Goal: Entertainment & Leisure: Browse casually

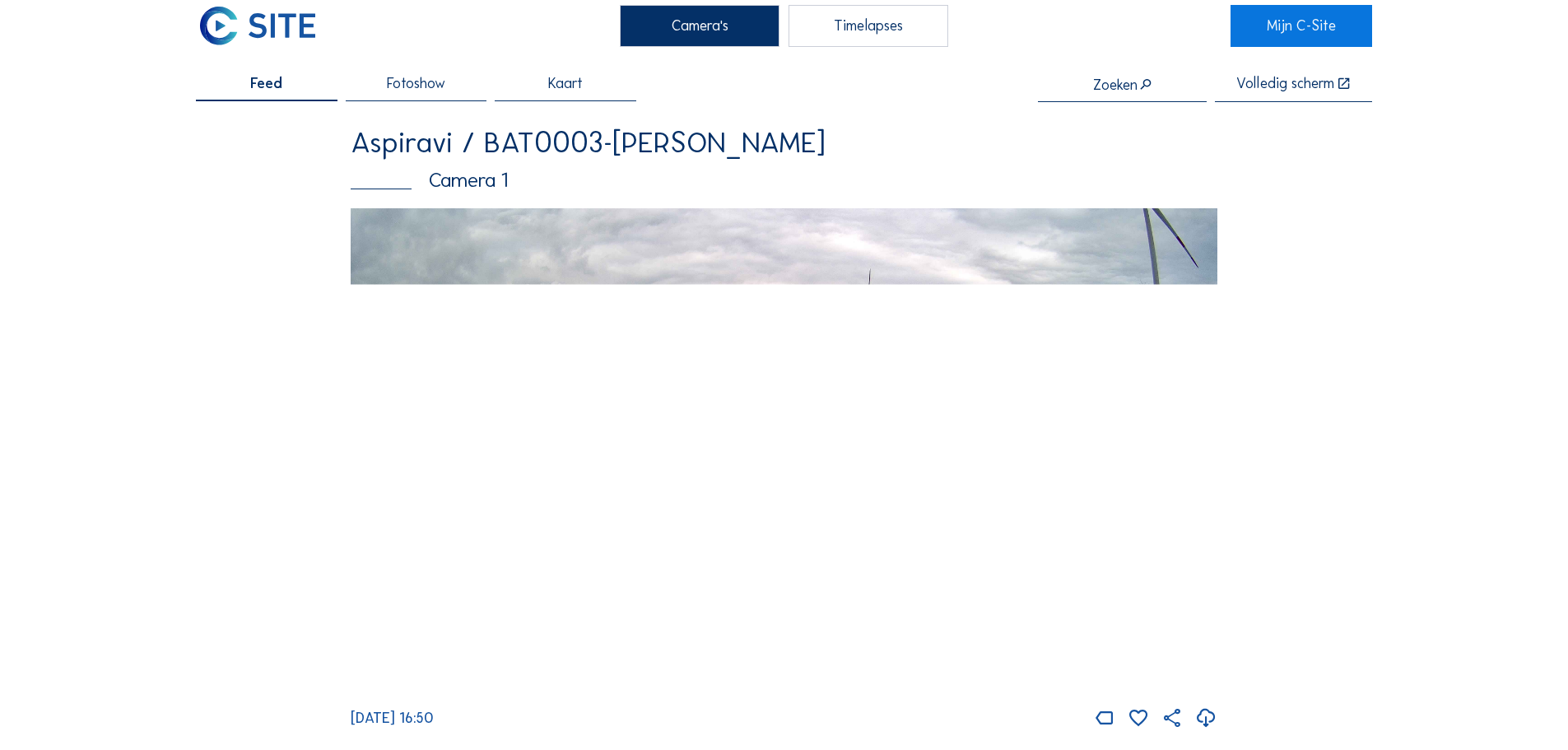
scroll to position [82, 0]
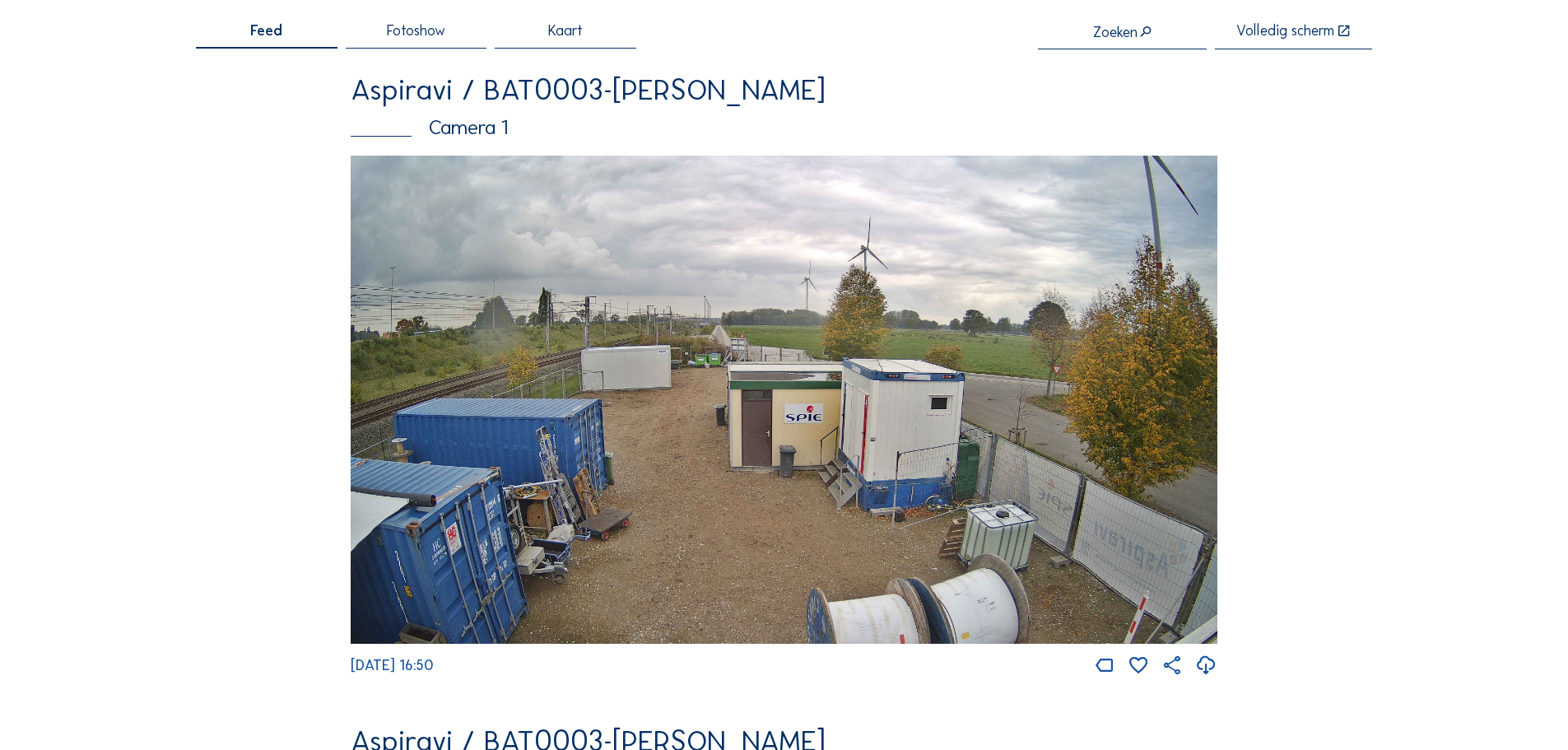
click at [560, 478] on img at bounding box center [784, 400] width 867 height 489
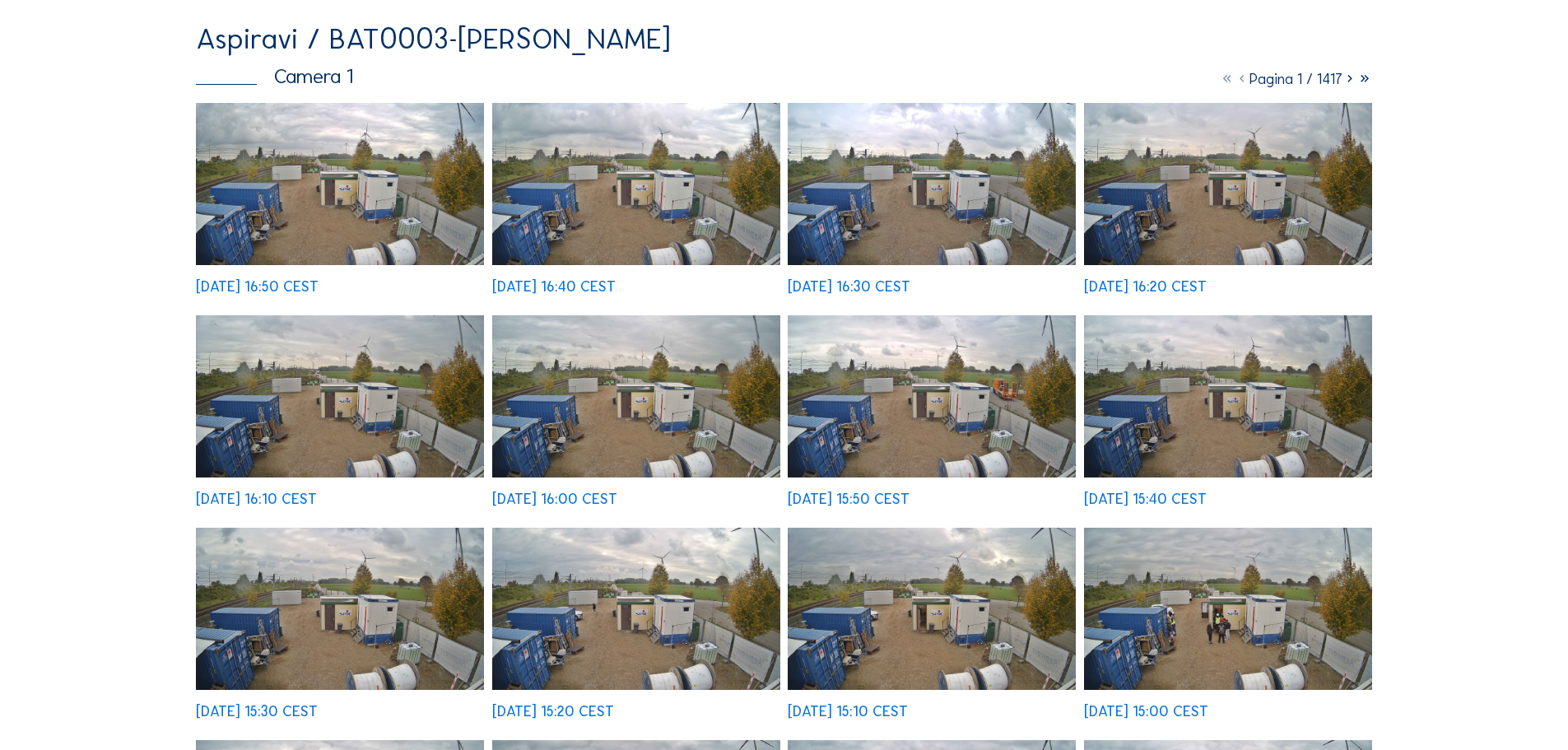
scroll to position [412, 0]
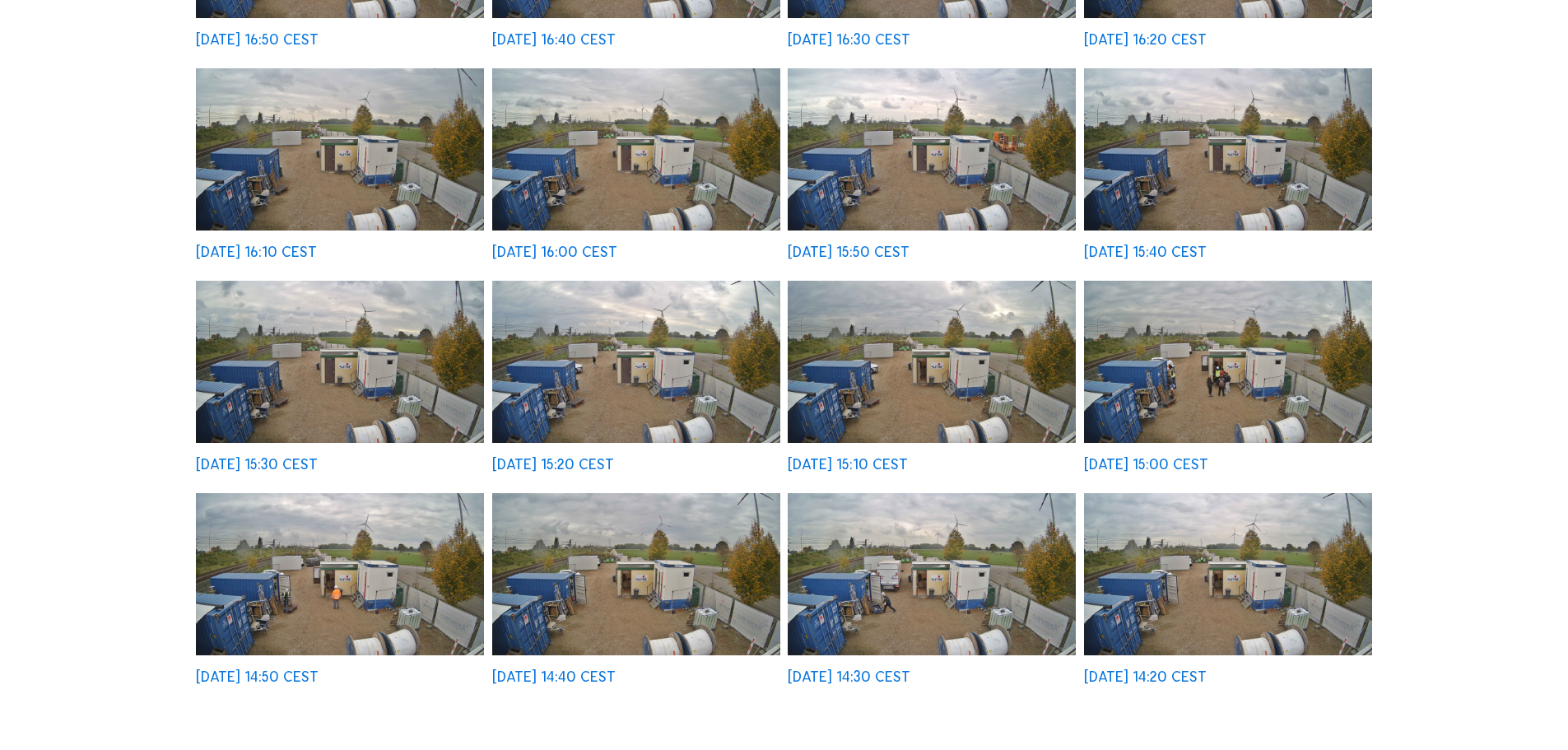
click at [395, 380] on img at bounding box center [339, 361] width 288 height 162
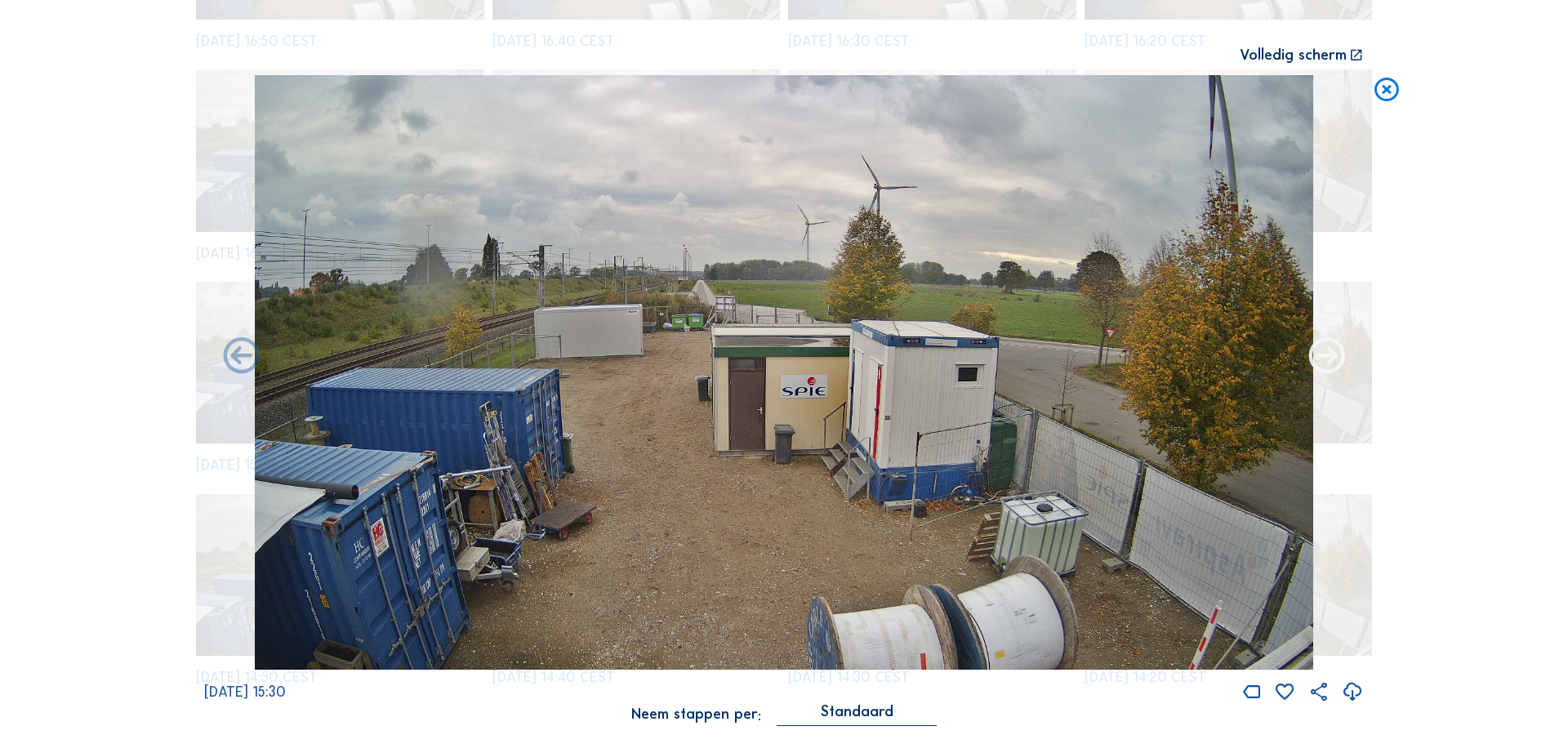
click at [1330, 346] on icon at bounding box center [1327, 357] width 43 height 44
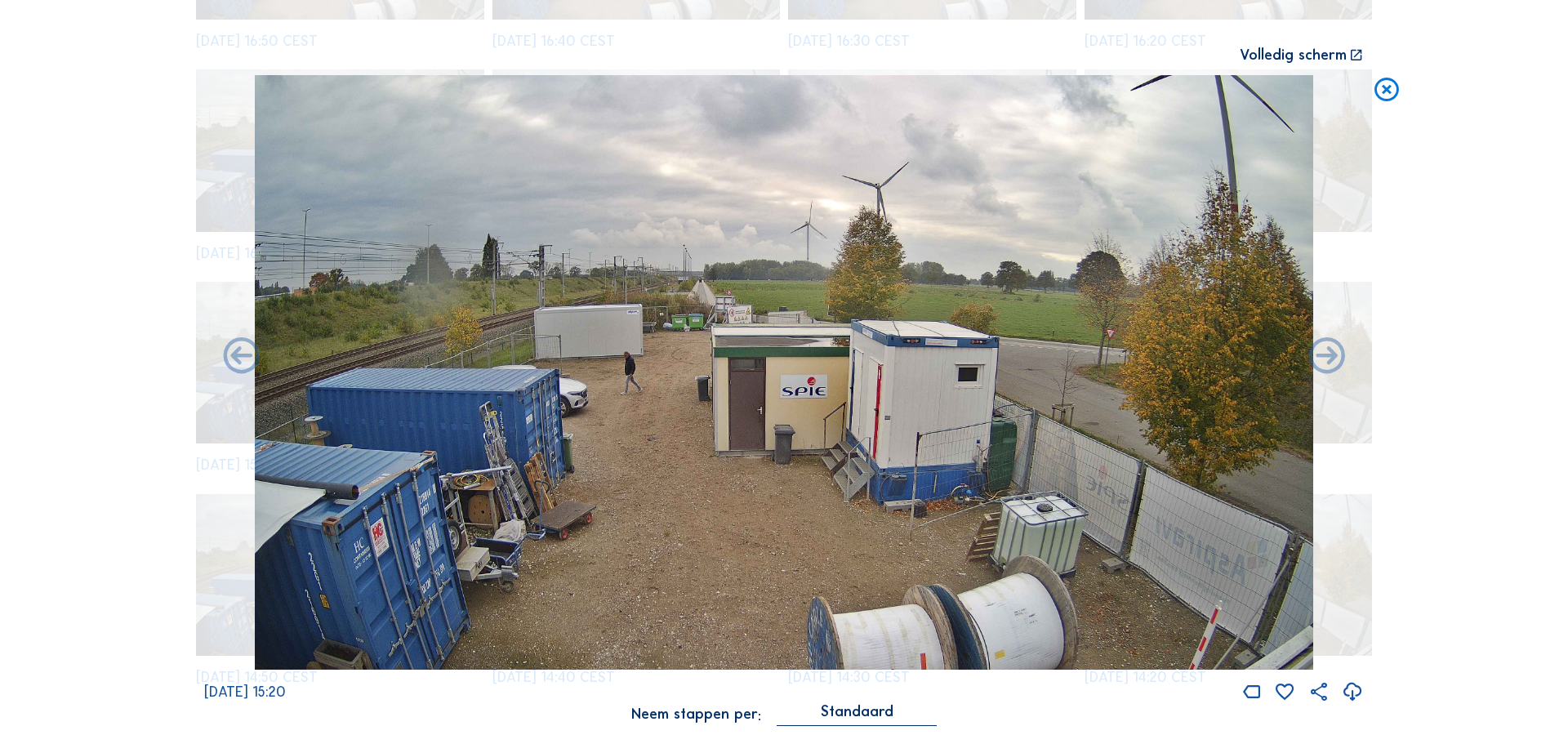
click at [1330, 346] on icon at bounding box center [1327, 357] width 43 height 44
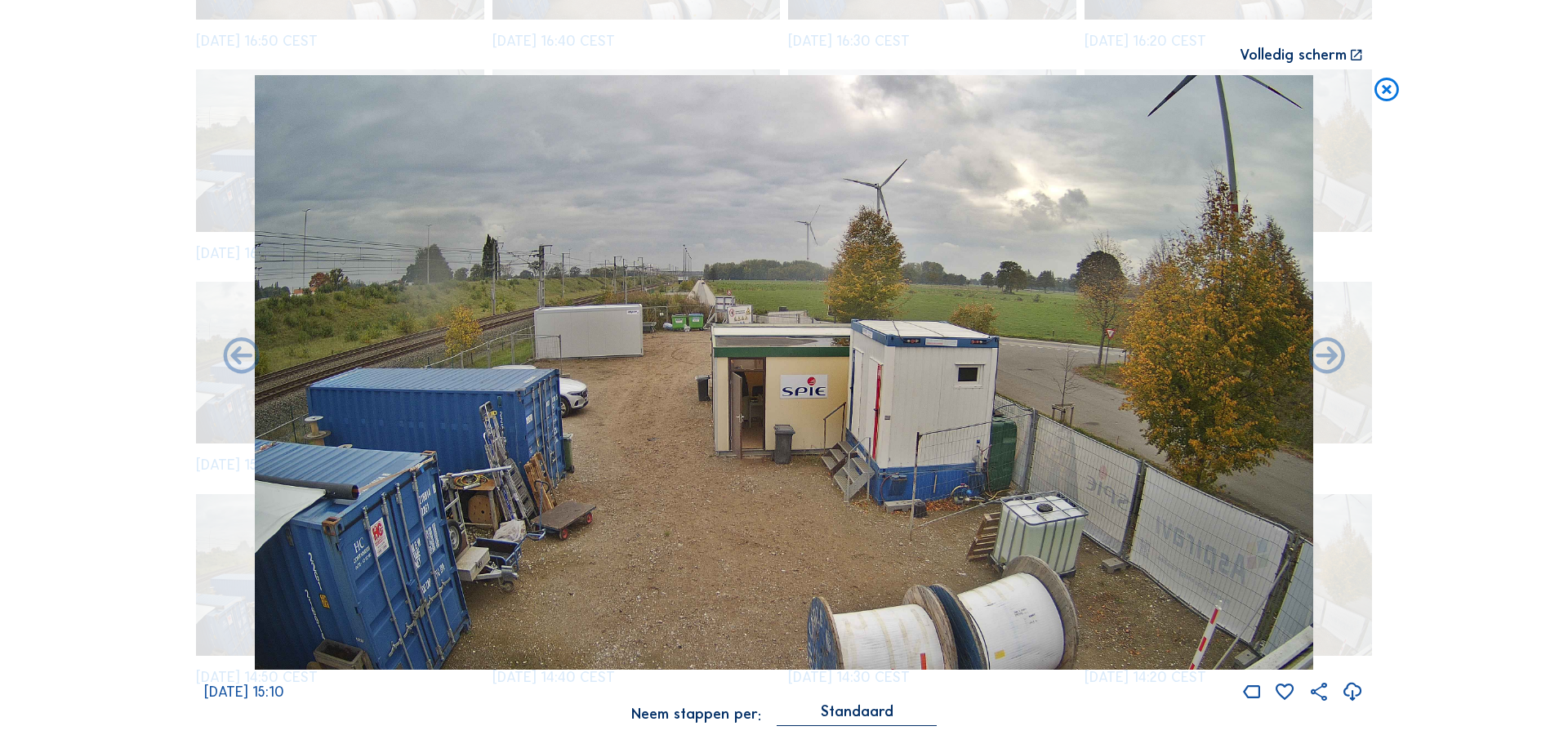
click at [1330, 346] on icon at bounding box center [1327, 357] width 43 height 44
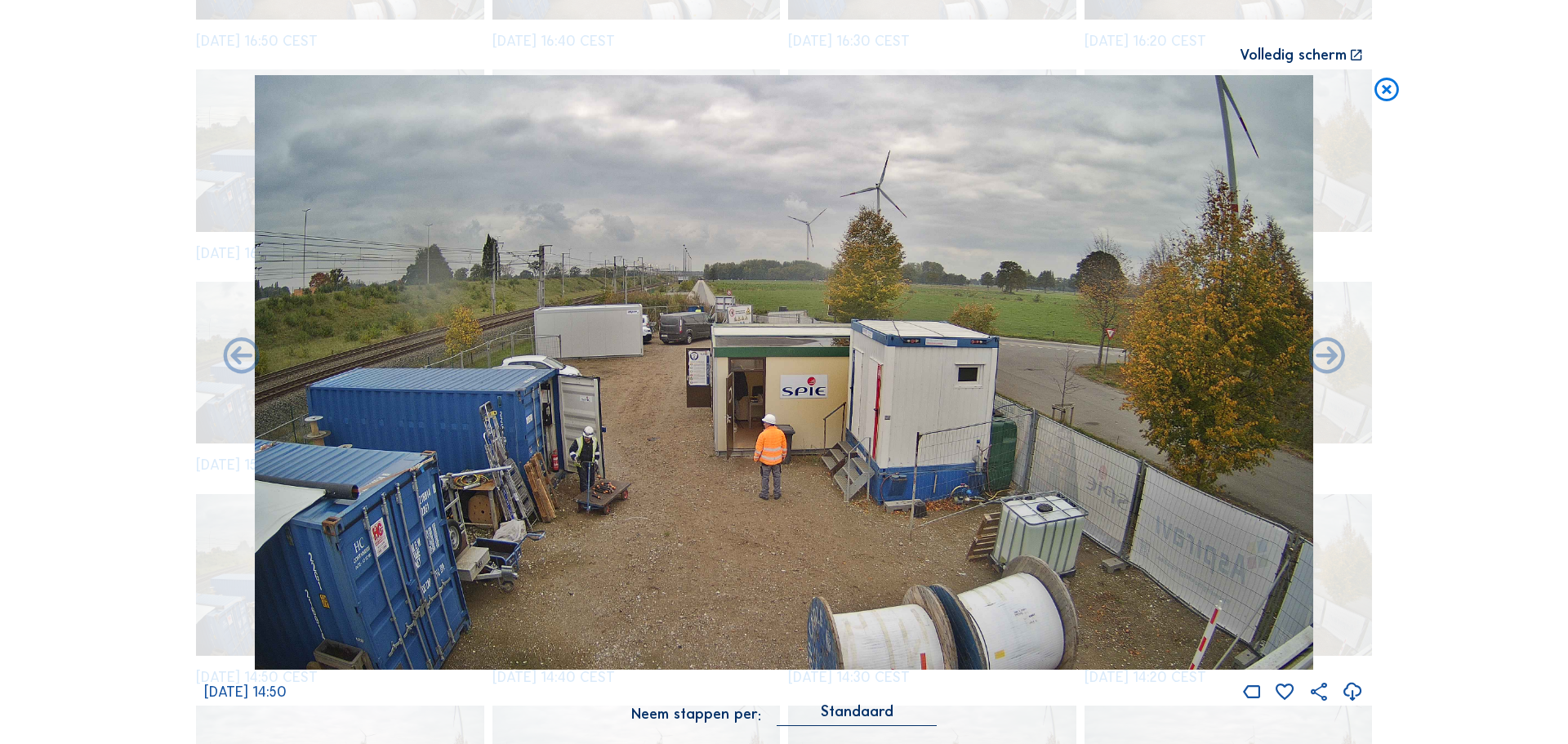
click at [1375, 82] on icon at bounding box center [1386, 90] width 29 height 30
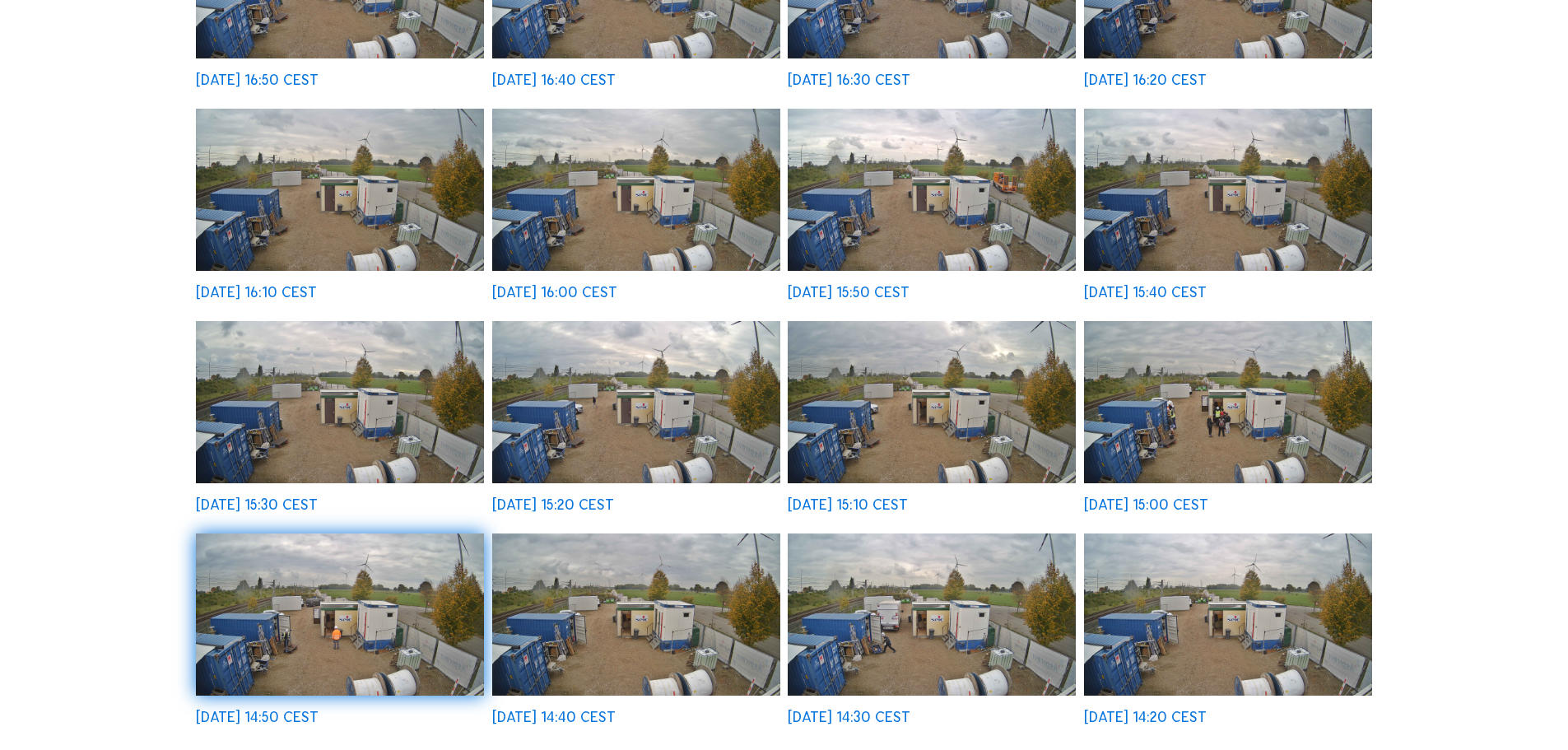
scroll to position [0, 0]
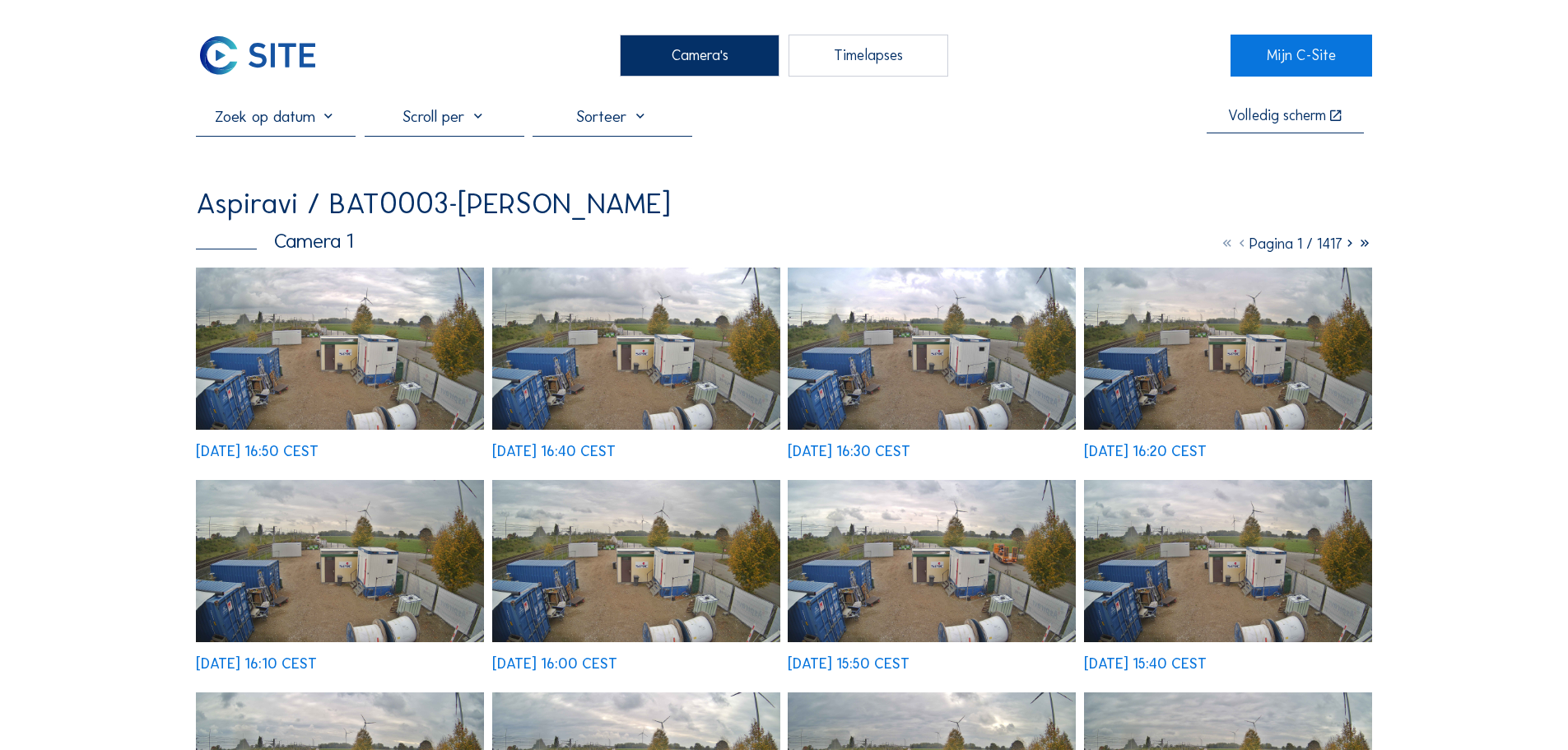
click at [1351, 247] on icon at bounding box center [1351, 244] width 15 height 18
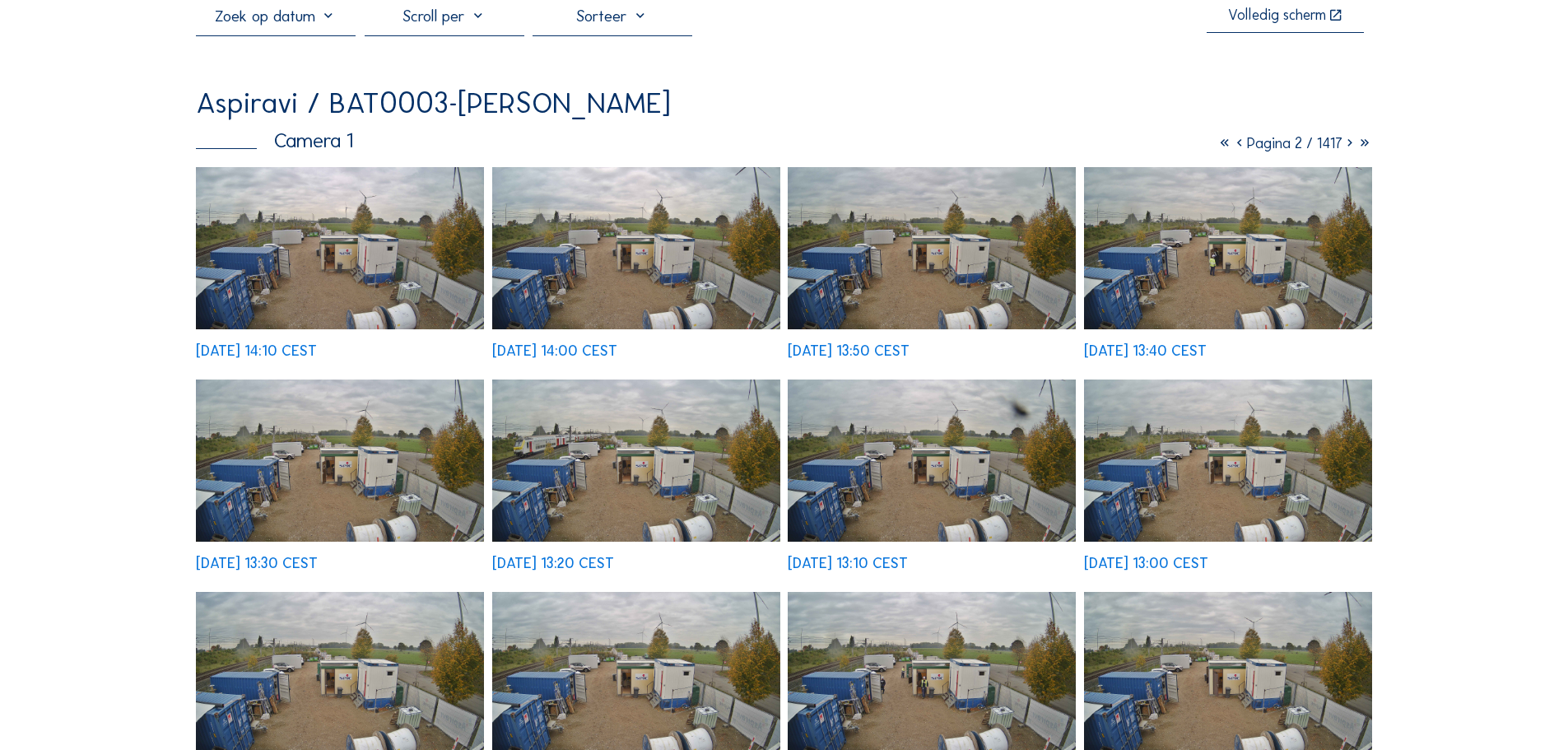
scroll to position [82, 0]
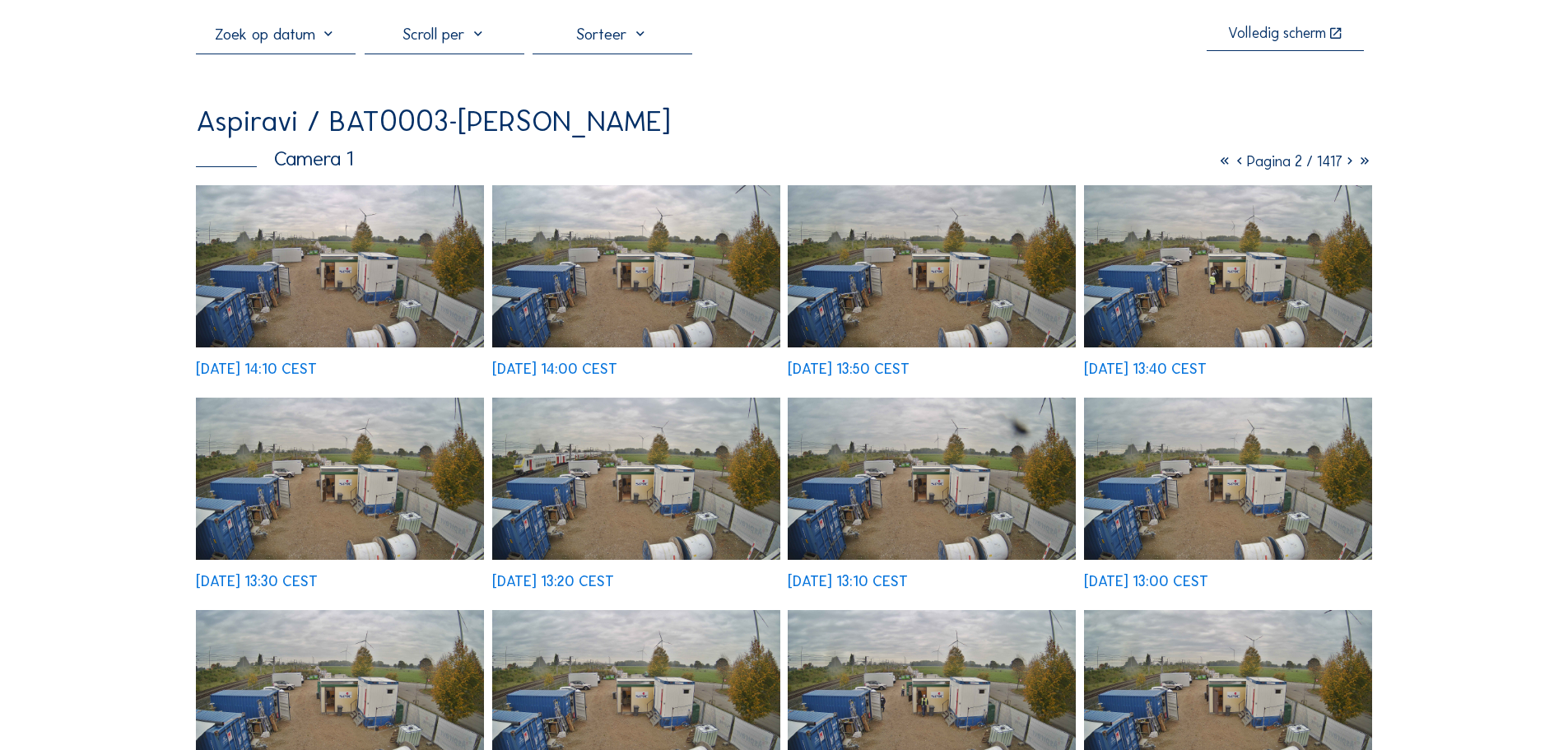
click at [1346, 165] on icon at bounding box center [1351, 161] width 15 height 18
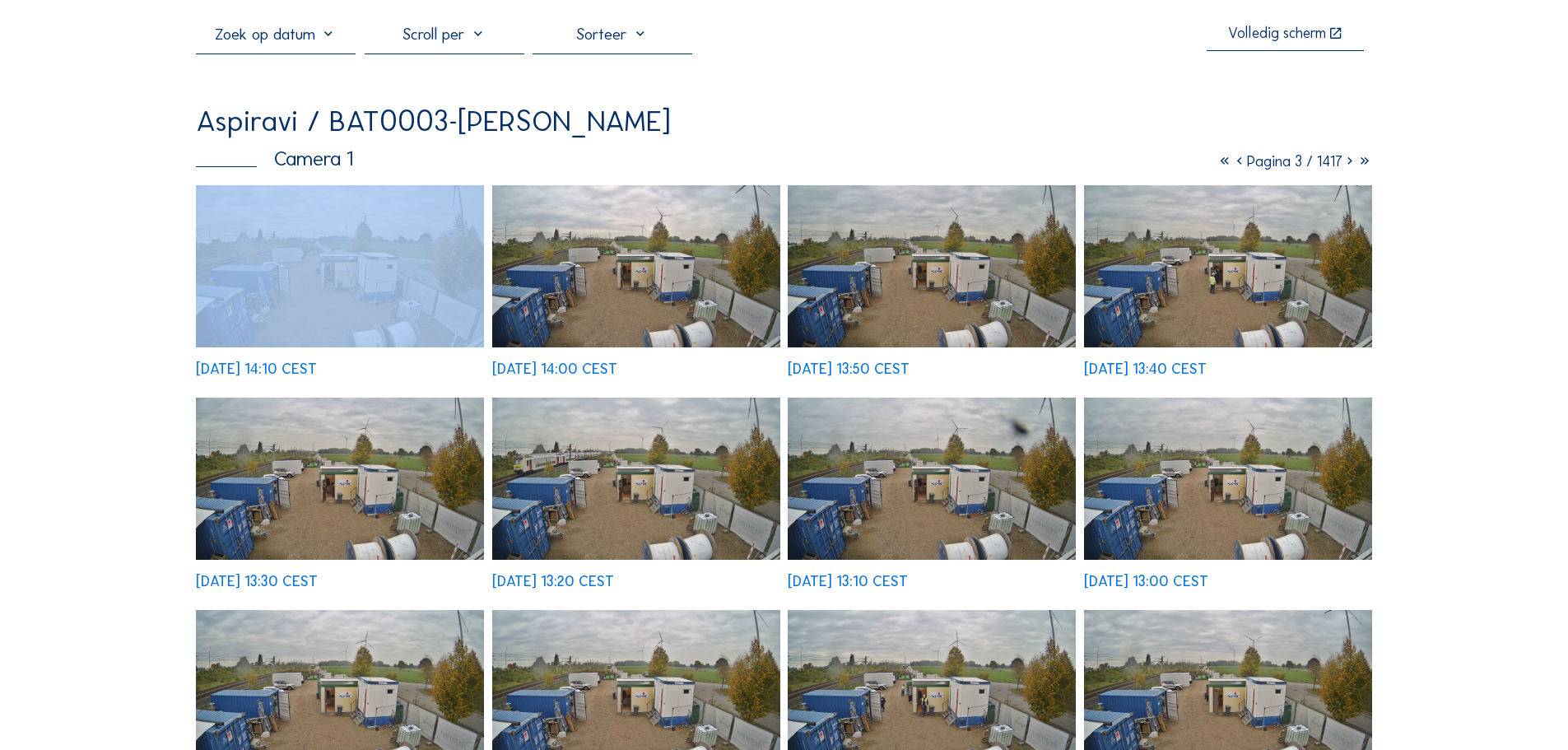
click at [1346, 165] on icon at bounding box center [1351, 161] width 15 height 18
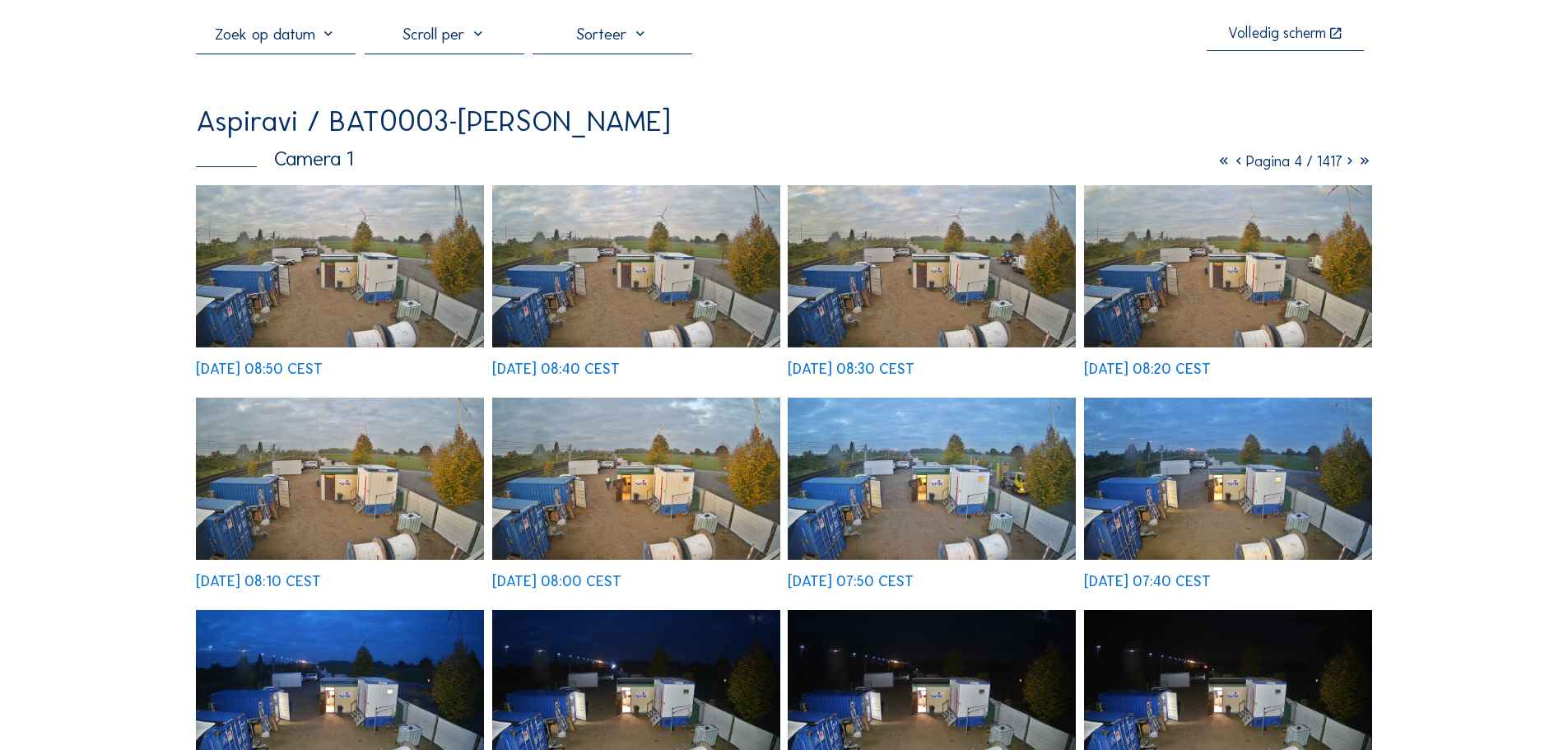
click at [1231, 164] on icon at bounding box center [1239, 161] width 15 height 18
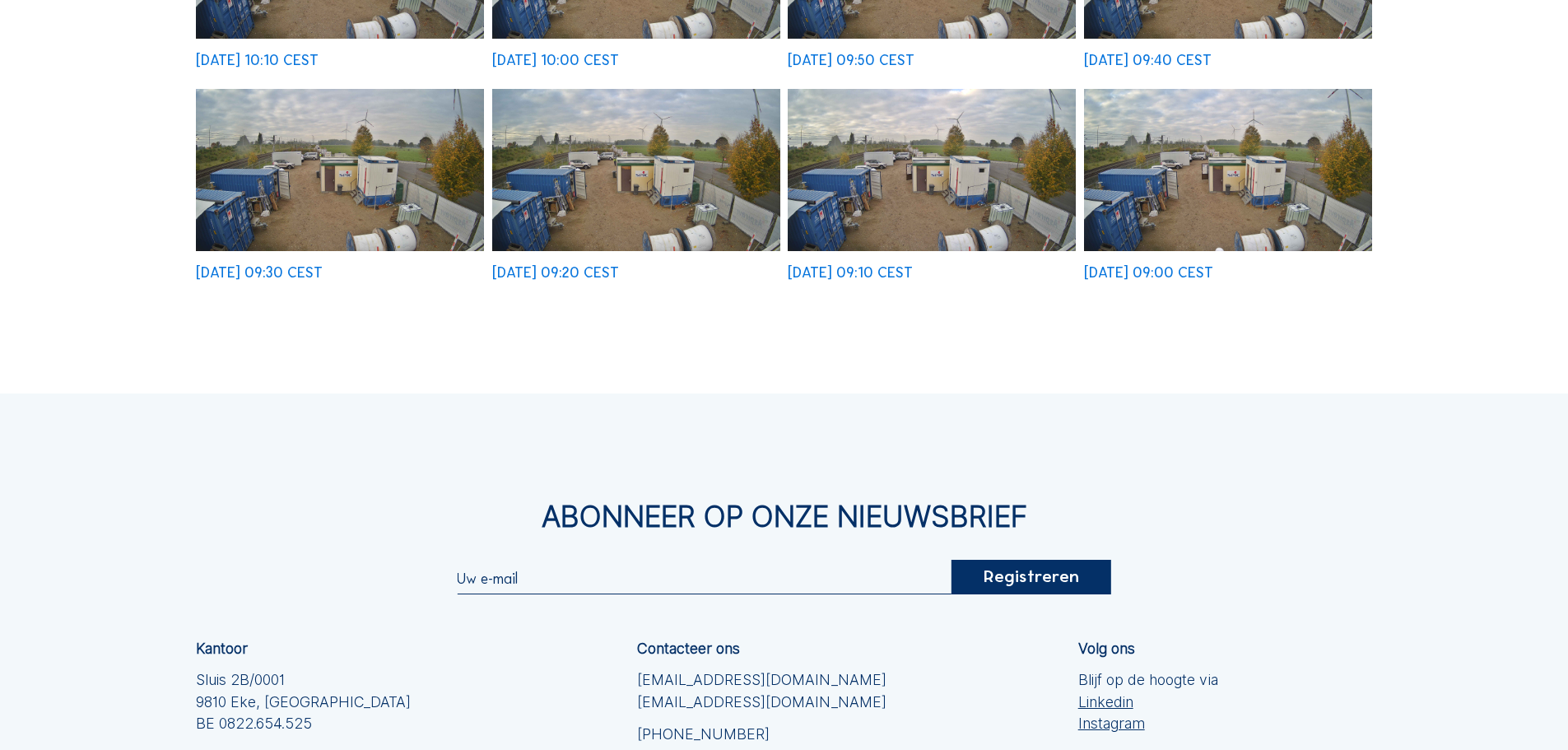
scroll to position [824, 0]
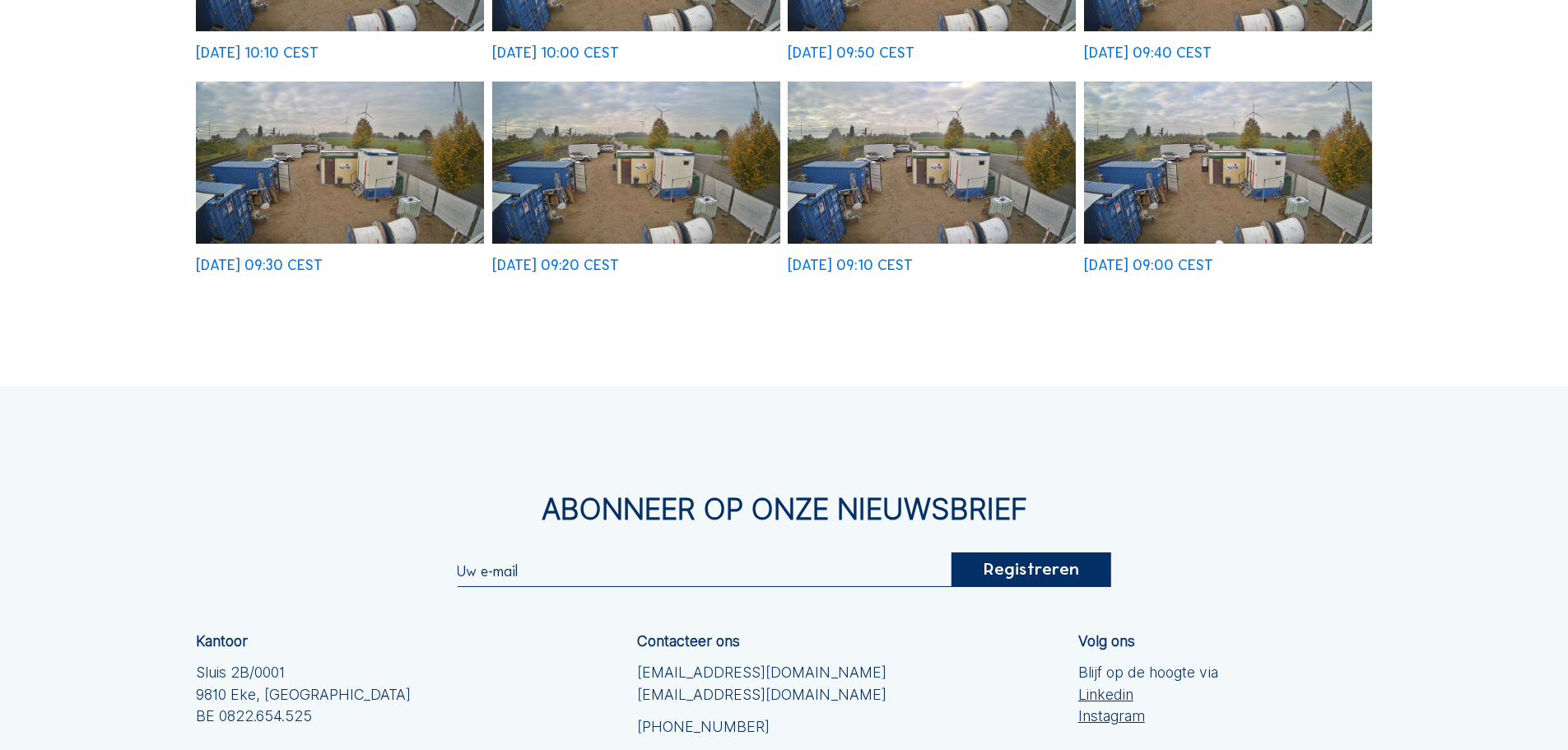
click at [1199, 187] on img at bounding box center [1228, 162] width 288 height 162
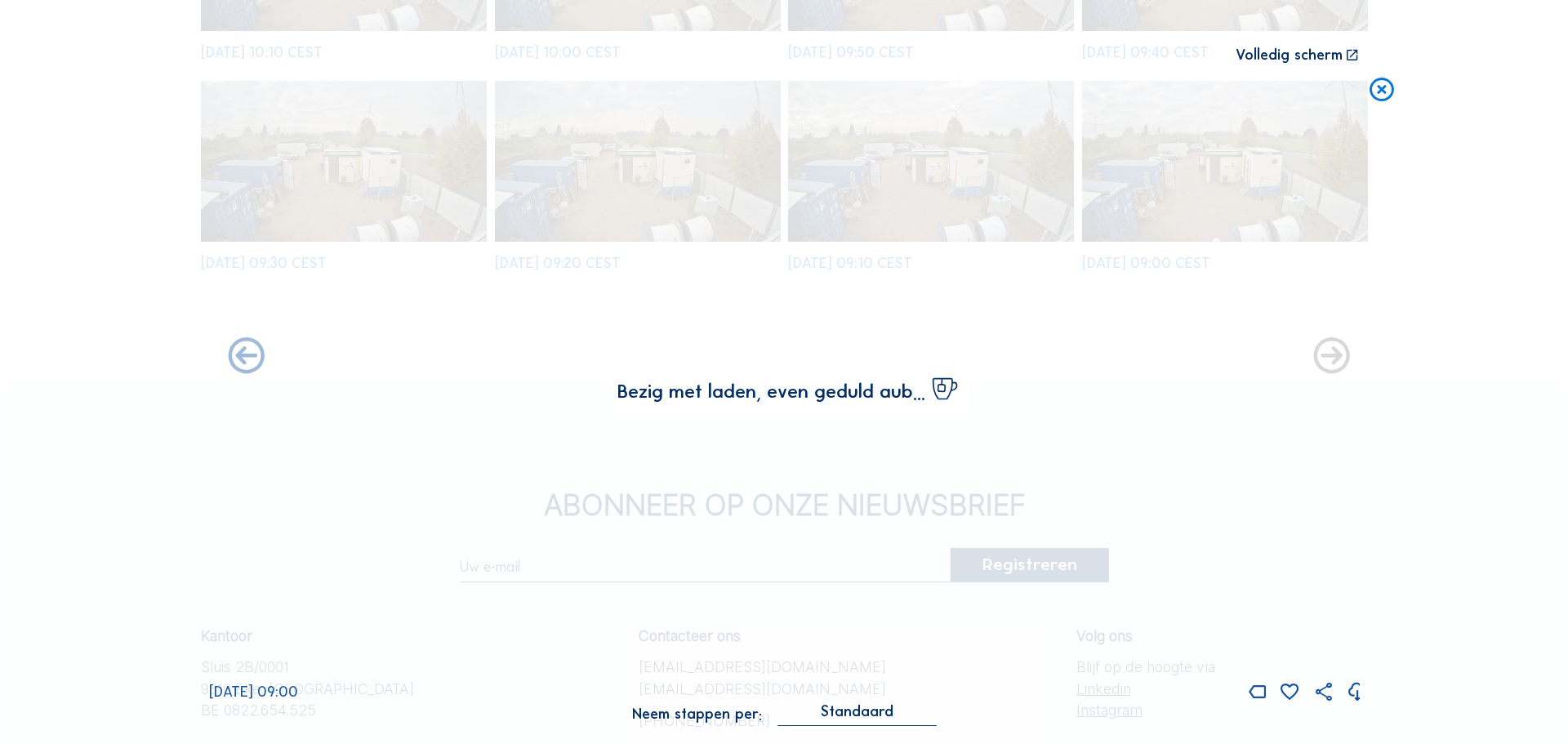
scroll to position [821, 0]
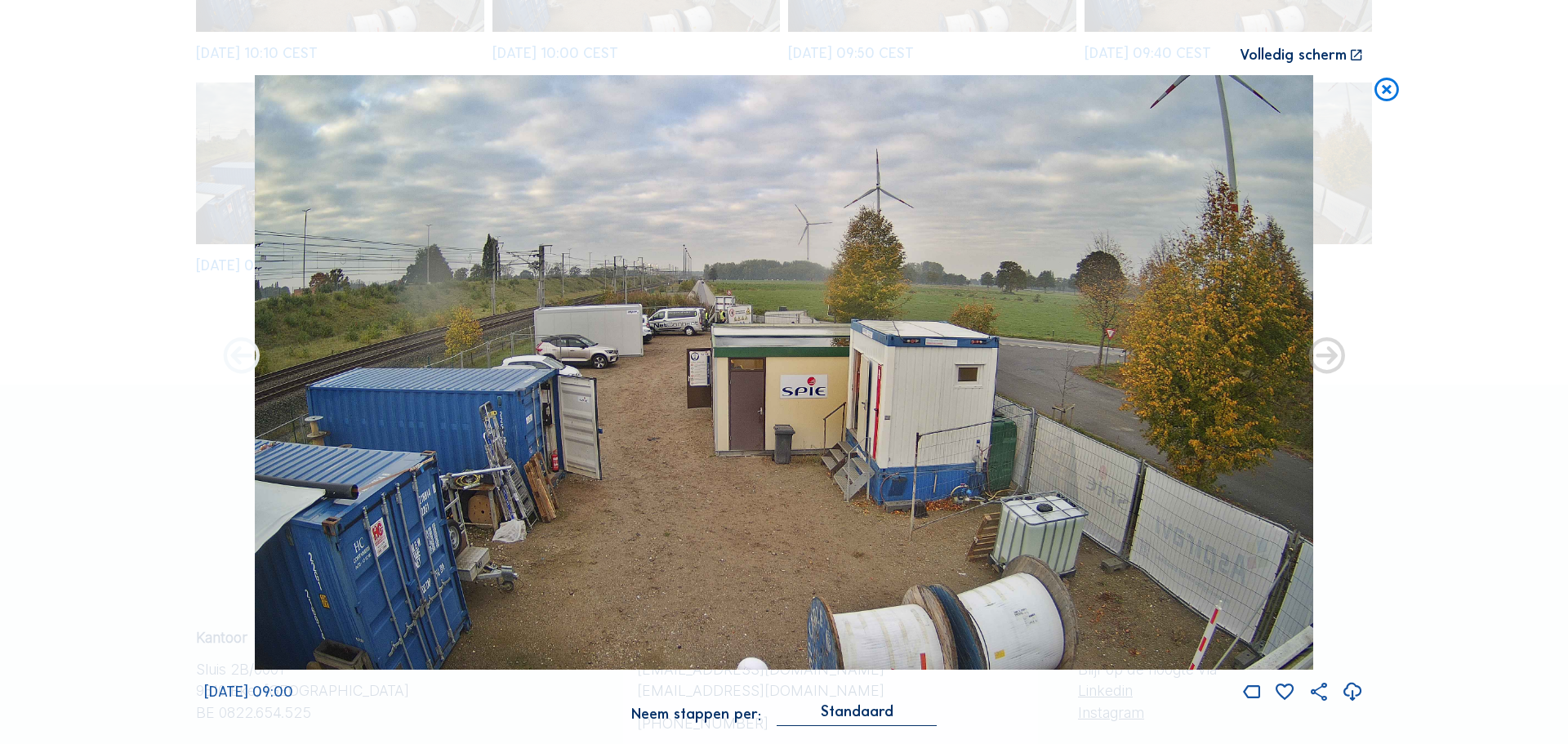
click at [243, 358] on icon at bounding box center [241, 357] width 43 height 44
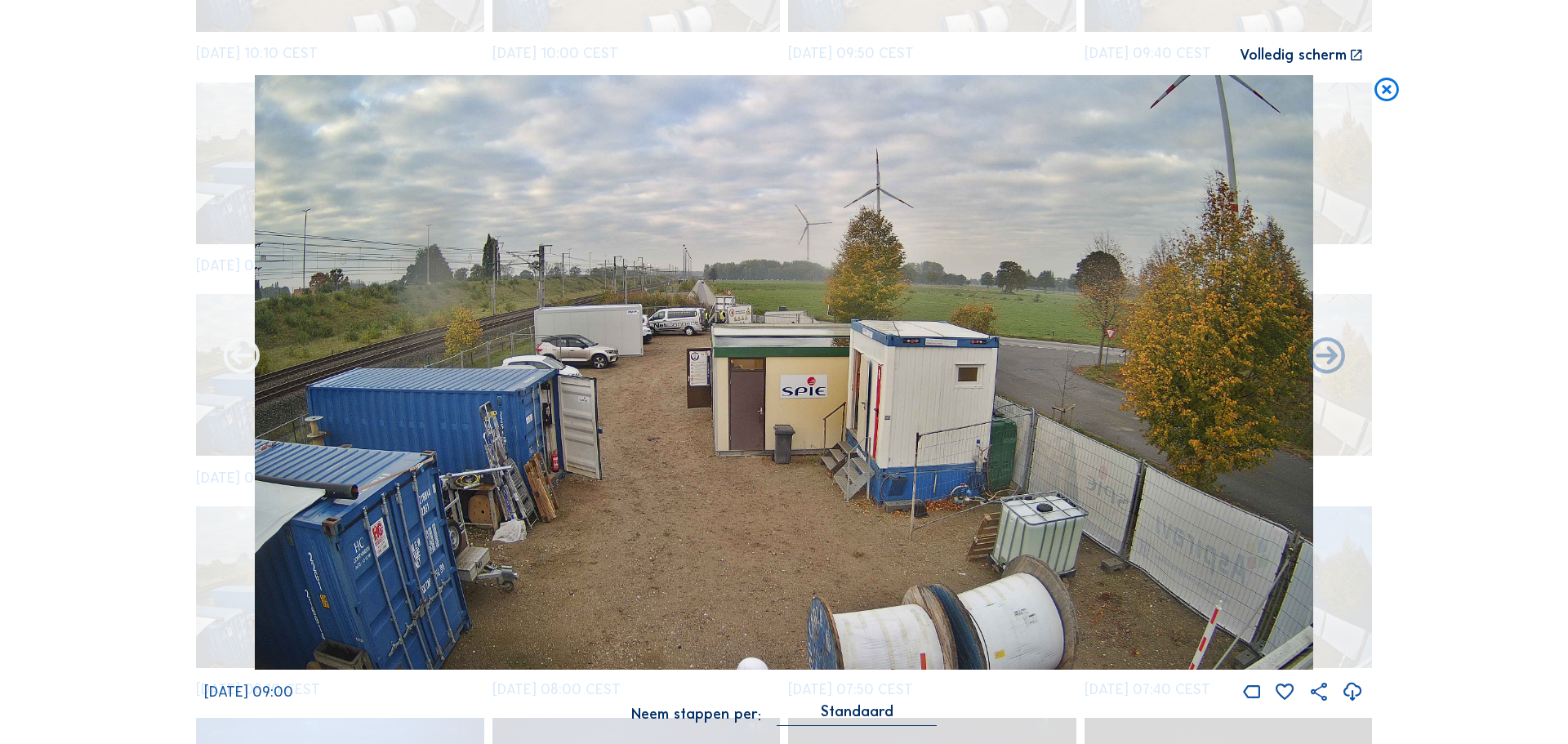
scroll to position [2, 0]
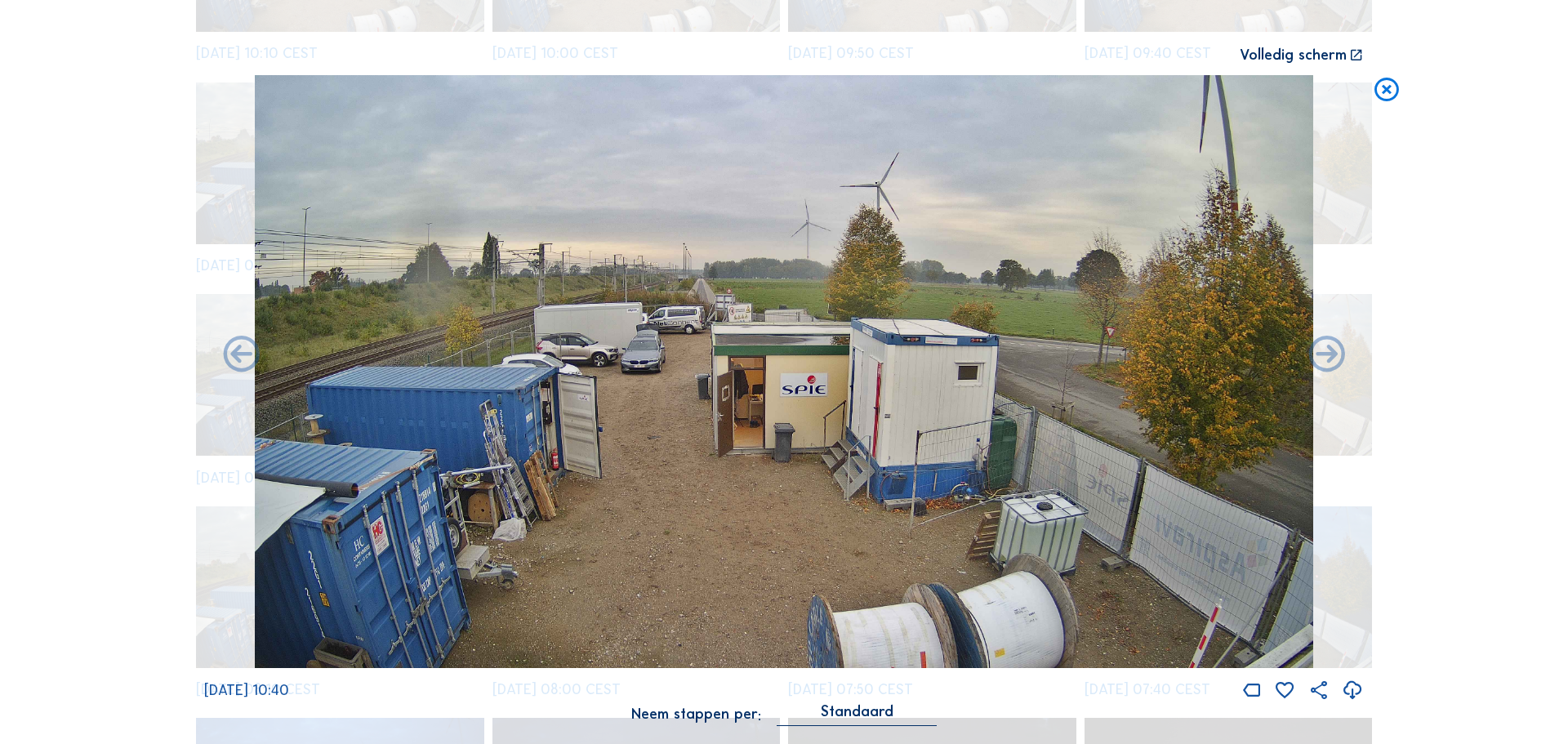
click at [1373, 95] on icon at bounding box center [1386, 90] width 29 height 30
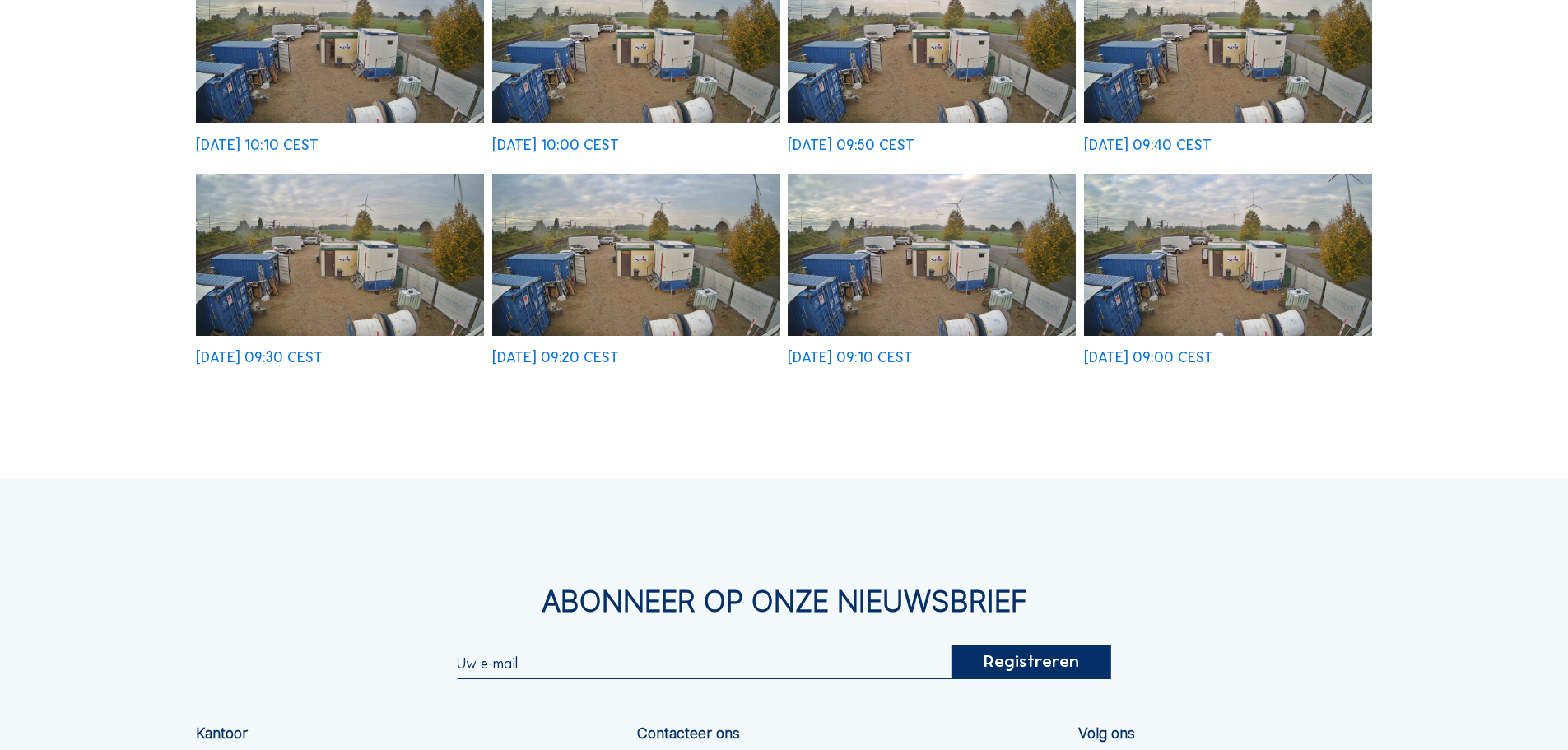
scroll to position [1055, 0]
